Goal: Information Seeking & Learning: Learn about a topic

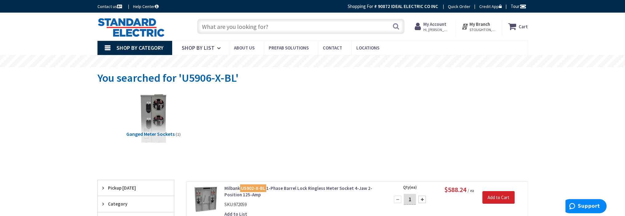
click at [225, 23] on input "text" at bounding box center [301, 26] width 208 height 15
paste input "QTS1504T"
type input "QTS1504T"
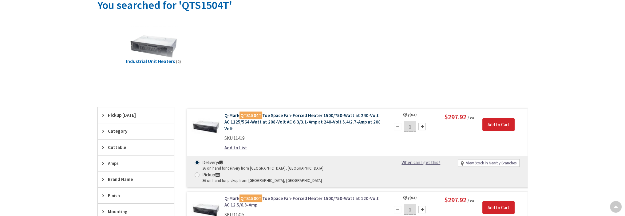
scroll to position [92, 0]
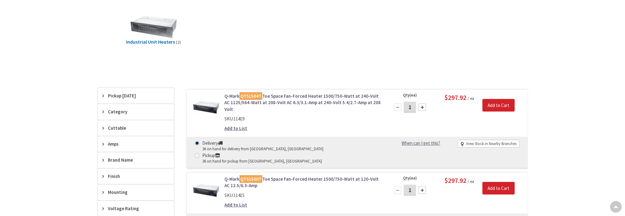
click at [292, 96] on link "Q-Mark QTS1504T Toe Space Fan-Forced Heater 1500/750-Watt at 240-Volt AC 1125/5…" at bounding box center [303, 103] width 157 height 20
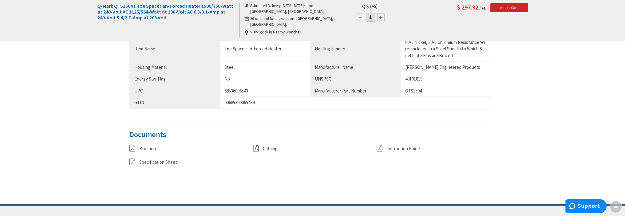
scroll to position [523, 0]
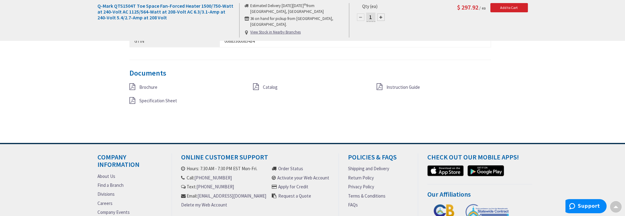
click at [150, 98] on span "Specification Sheet" at bounding box center [158, 101] width 38 height 6
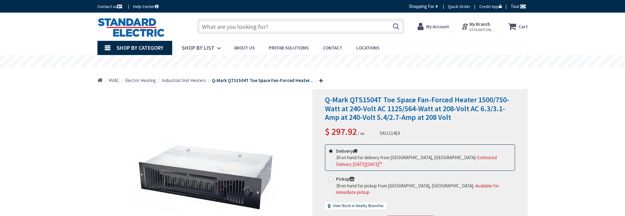
click at [238, 30] on input "text" at bounding box center [301, 26] width 208 height 15
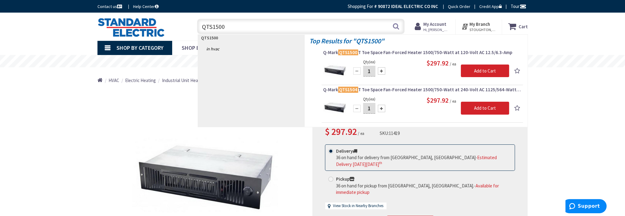
type input "QTS1500"
click at [376, 88] on span "Q-Mark QTS1504 T Toe Space Fan-Forced Heater 1500/750-Watt at 240-Volt AC 1125/…" at bounding box center [422, 90] width 198 height 6
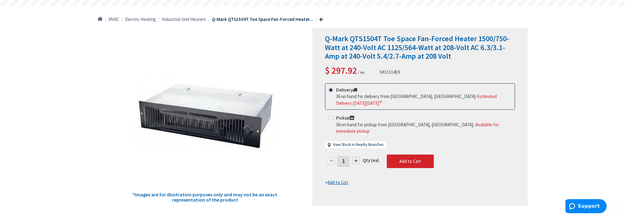
scroll to position [62, 0]
